Goal: Task Accomplishment & Management: Manage account settings

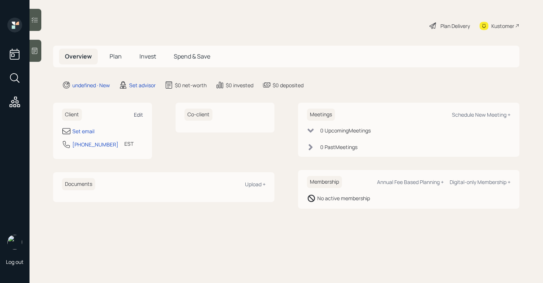
click at [137, 114] on div "Edit" at bounding box center [138, 114] width 9 height 7
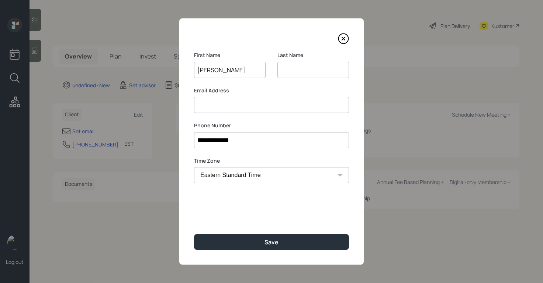
type input "[PERSON_NAME]"
click at [295, 70] on input at bounding box center [313, 70] width 72 height 16
type input "[PERSON_NAME]"
click at [250, 103] on input at bounding box center [271, 105] width 155 height 16
paste input "[EMAIL_ADDRESS][DOMAIN_NAME]"
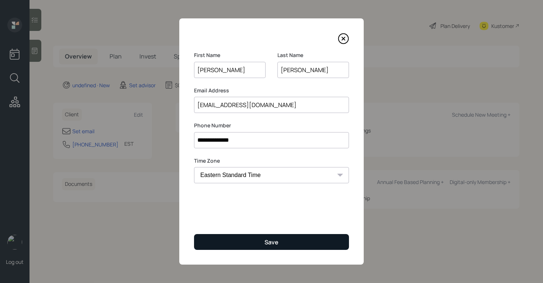
type input "[EMAIL_ADDRESS][DOMAIN_NAME]"
click at [271, 243] on div "Save" at bounding box center [271, 242] width 14 height 8
